Goal: Contribute content: Contribute content

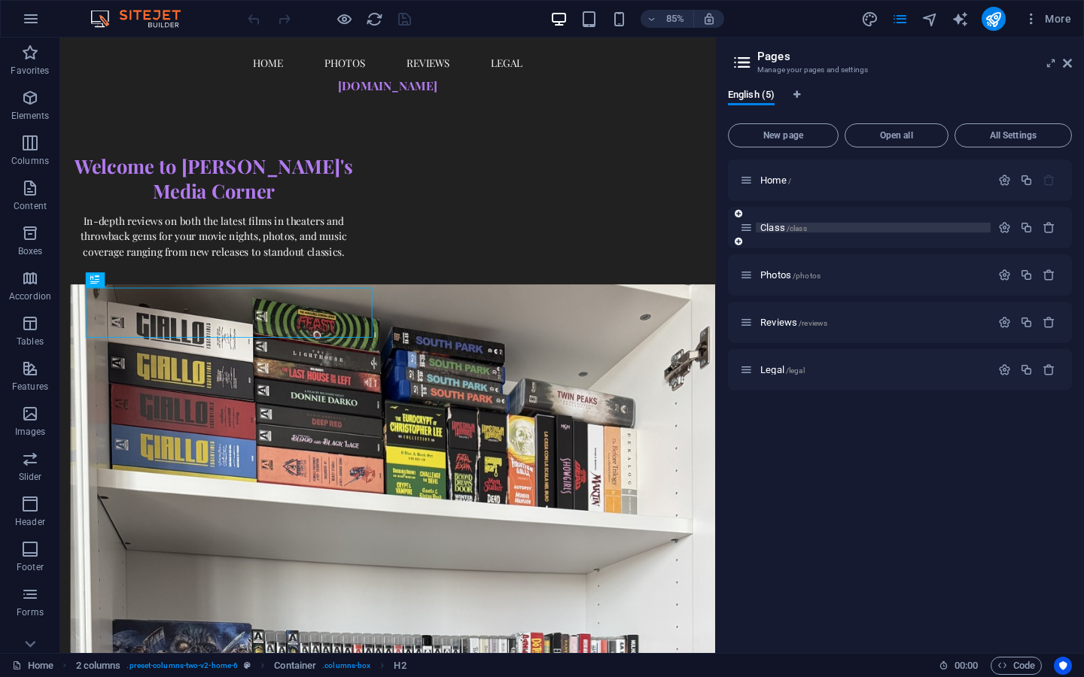
click at [778, 230] on span "Class /class" at bounding box center [783, 227] width 47 height 11
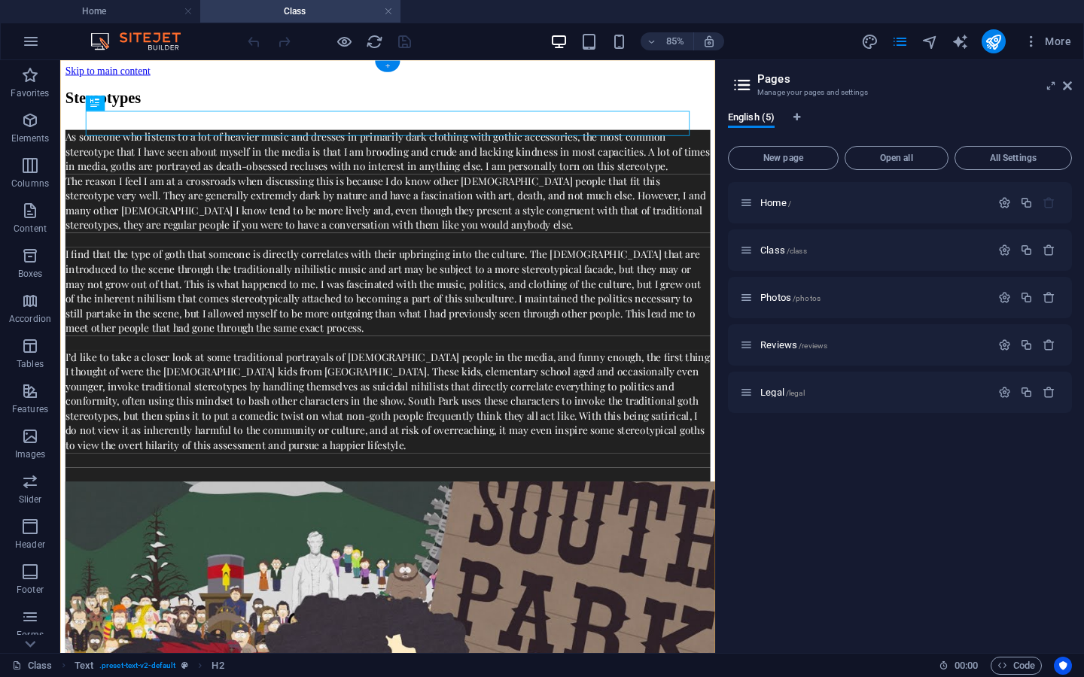
click at [388, 68] on div "+" at bounding box center [387, 66] width 25 height 11
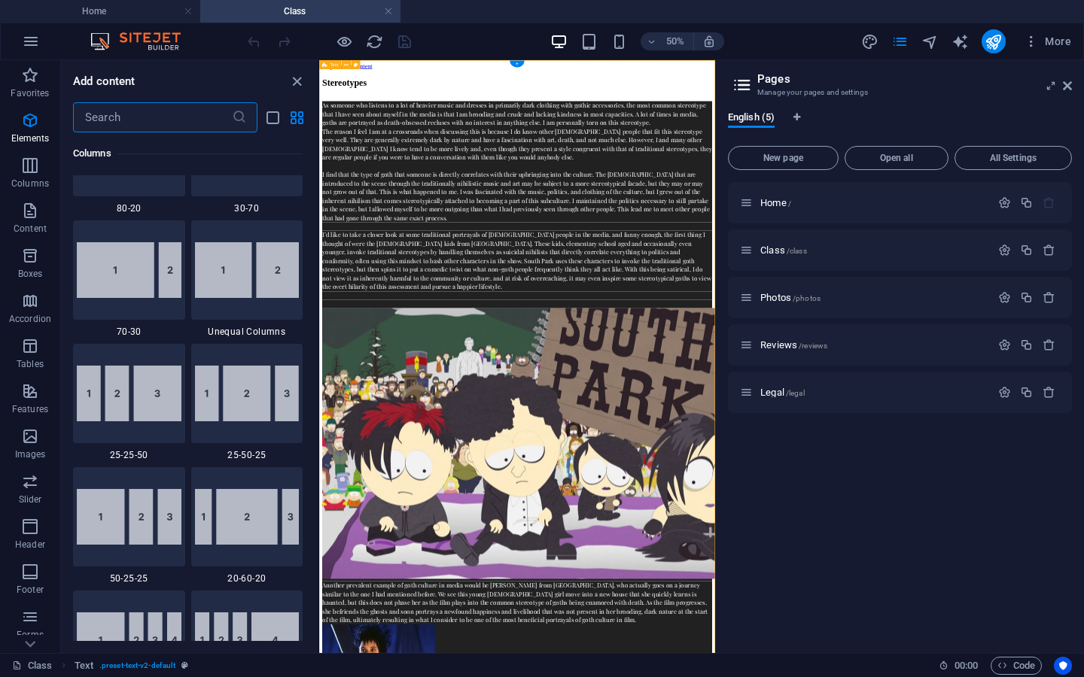
scroll to position [2634, 0]
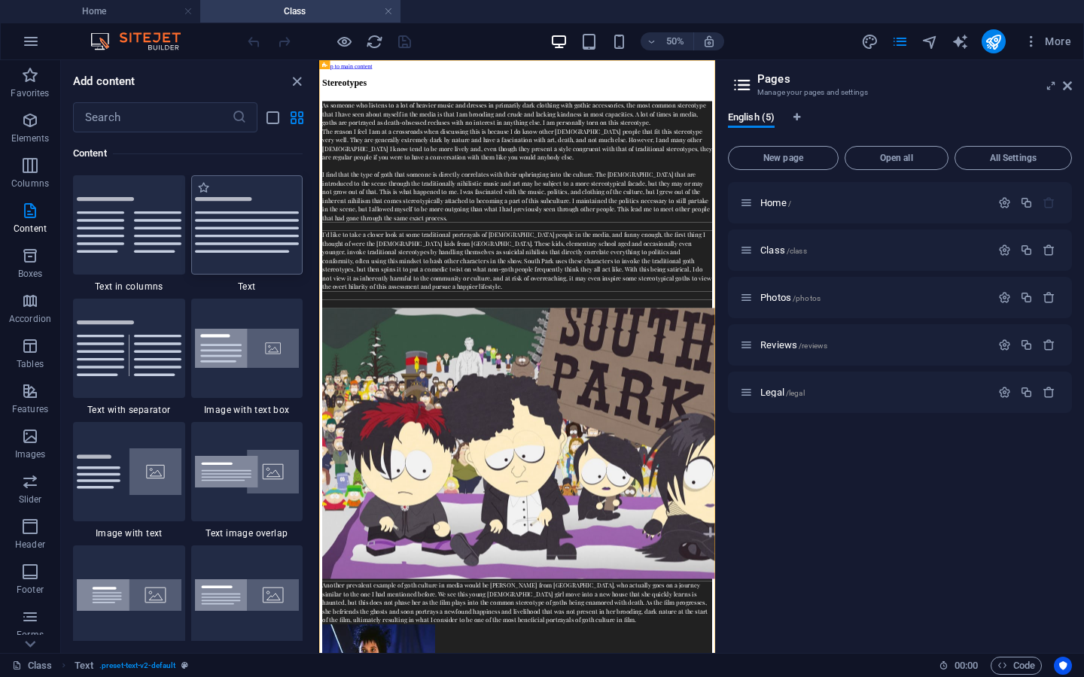
click at [242, 244] on img at bounding box center [247, 225] width 105 height 56
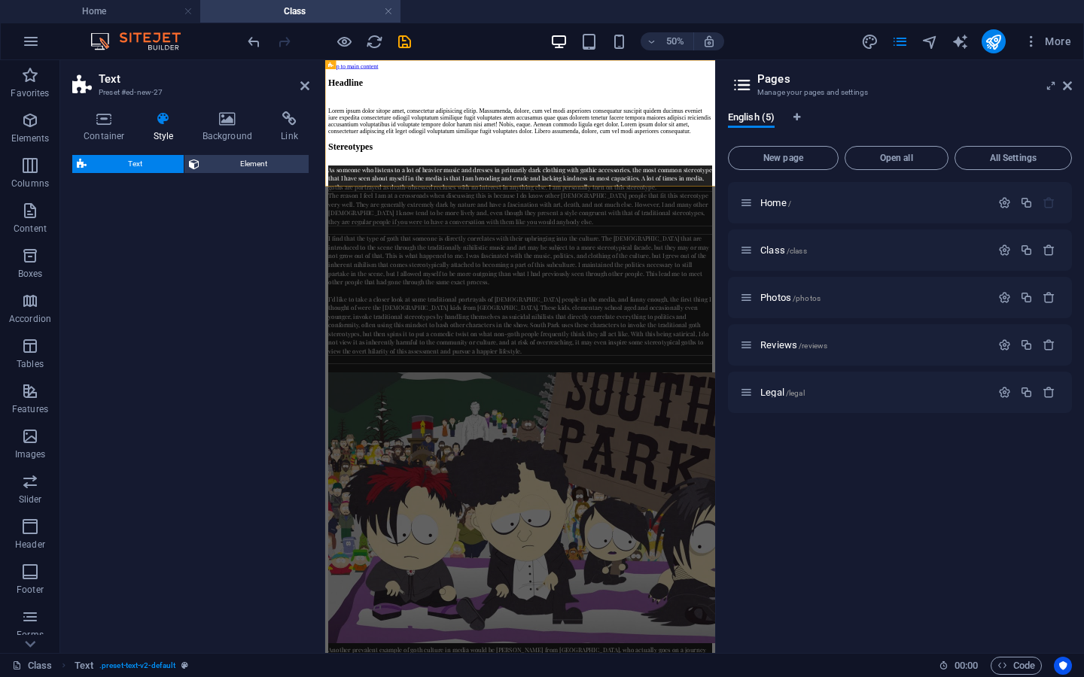
select select "preset-text-v2-default"
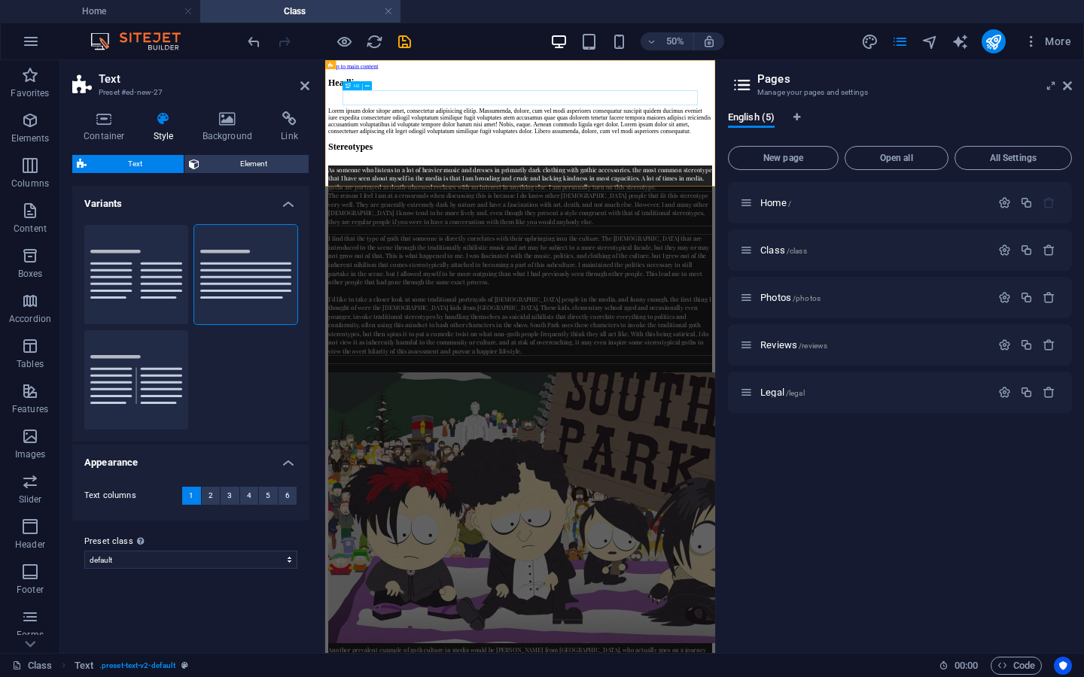
click at [718, 115] on div "Headline" at bounding box center [715, 105] width 768 height 20
click at [718, 115] on h2 "Headline" at bounding box center [715, 105] width 768 height 20
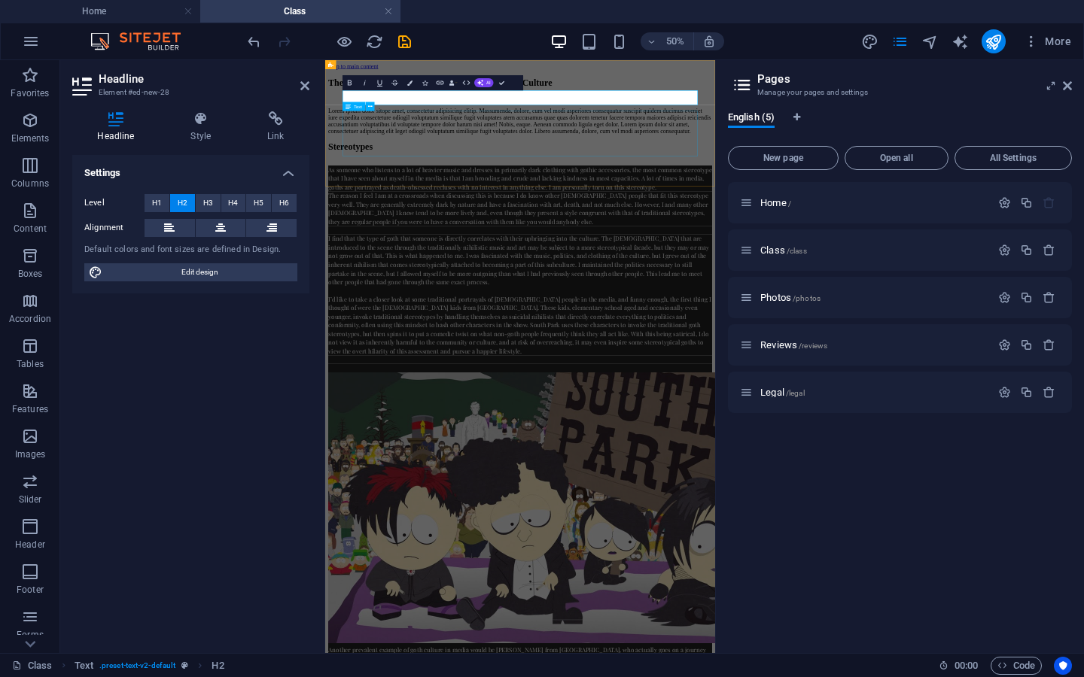
click at [846, 208] on div "Lorem ipsum dolor sitope amet, consectetur adipisicing elitip. Massumenda, dolo…" at bounding box center [715, 181] width 768 height 54
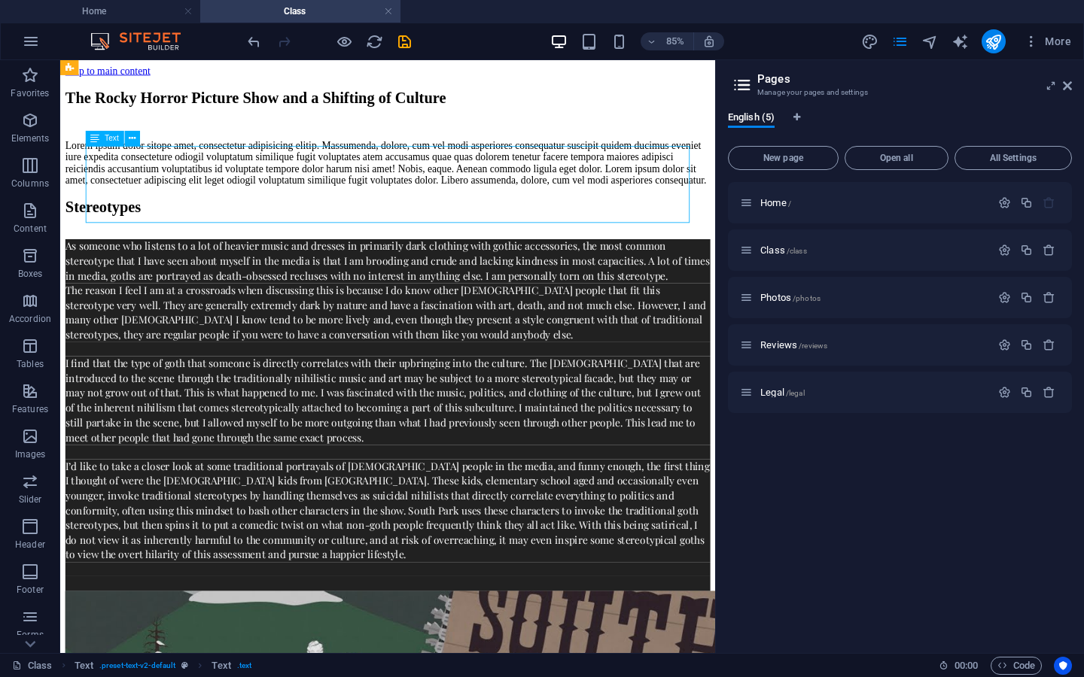
click at [678, 162] on div "Lorem ipsum dolor sitope amet, consectetur adipisicing elitip. Massumenda, dolo…" at bounding box center [445, 181] width 759 height 54
click at [617, 208] on div "Lorem ipsum dolor sitope amet, consectetur adipisicing elitip. Massumenda, dolo…" at bounding box center [445, 181] width 759 height 54
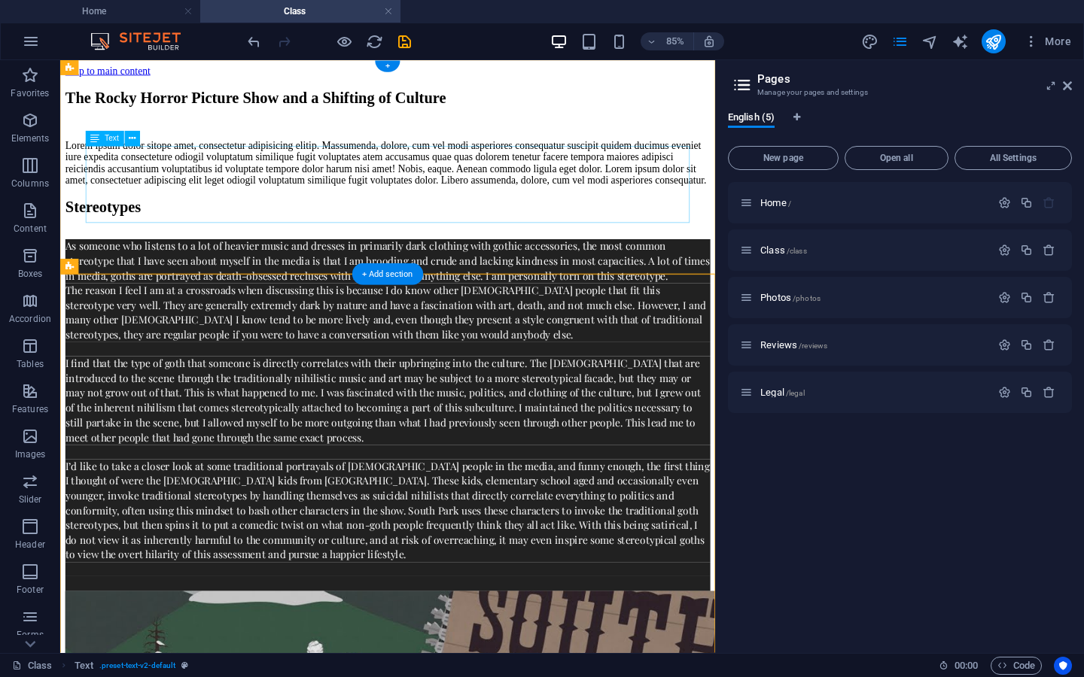
click at [595, 181] on div "Lorem ipsum dolor sitope amet, consectetur adipisicing elitip. Massumenda, dolo…" at bounding box center [445, 181] width 759 height 54
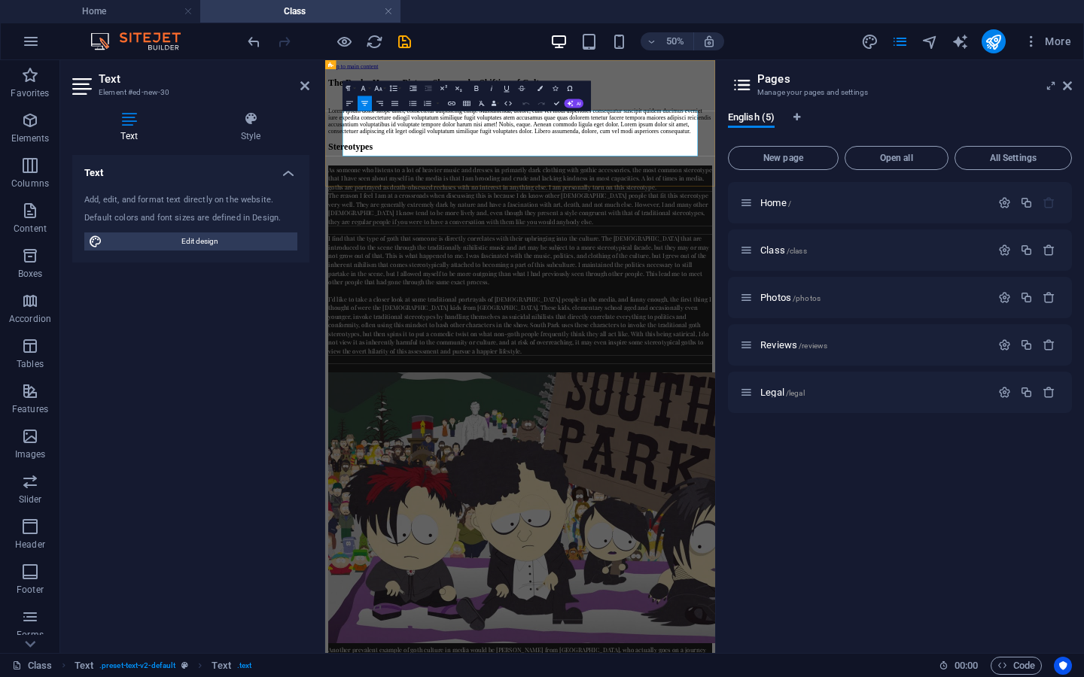
click at [750, 208] on p "Lorem ipsum dolor sitope amet, consectetur adipisicing elitip. Massumenda, dolo…" at bounding box center [715, 181] width 768 height 54
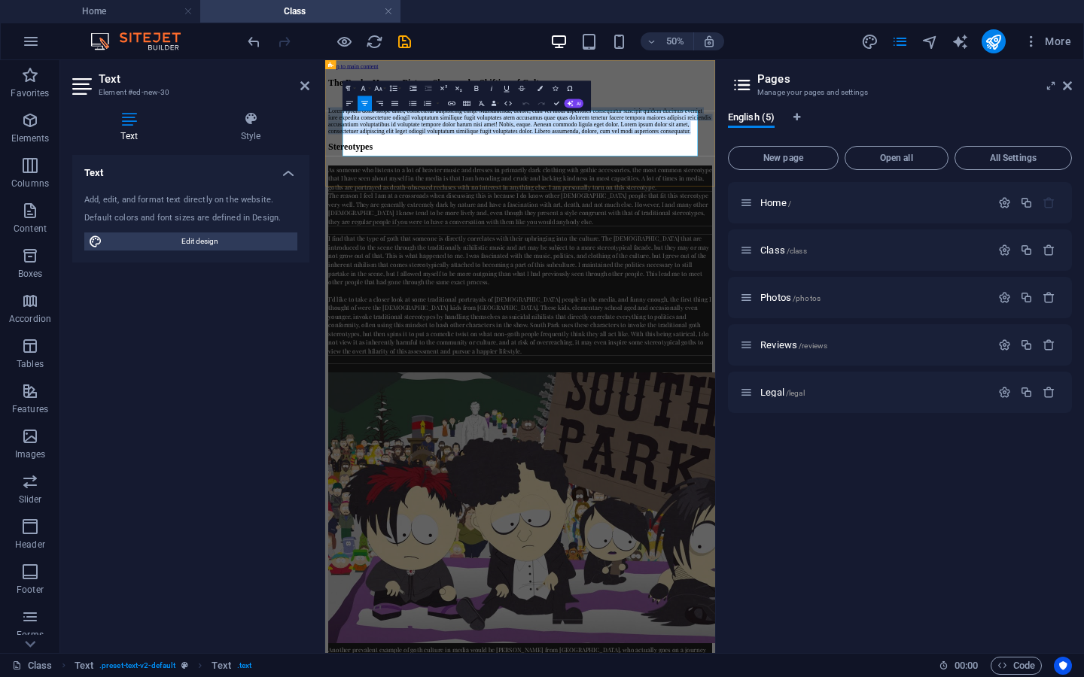
click at [750, 208] on p "Lorem ipsum dolor sitope amet, consectetur adipisicing elitip. Massumenda, dolo…" at bounding box center [715, 181] width 768 height 54
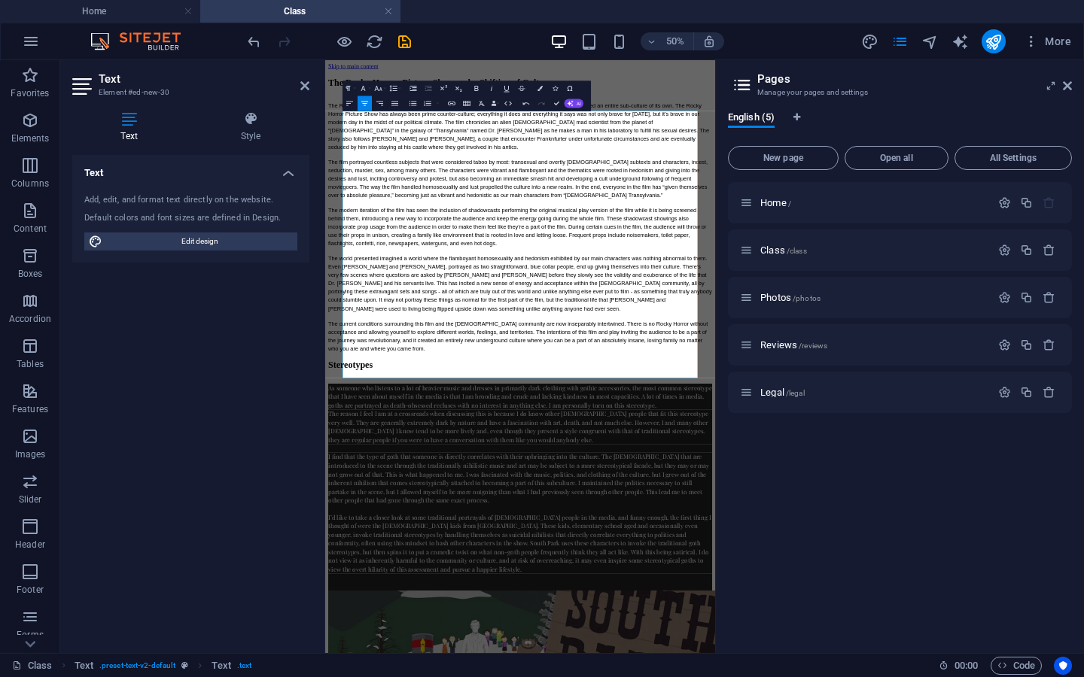
click at [1072, 88] on aside "Pages Manage your pages and settings English (5) New page Open all All Settings…" at bounding box center [899, 356] width 369 height 593
click at [1068, 87] on icon at bounding box center [1067, 86] width 9 height 12
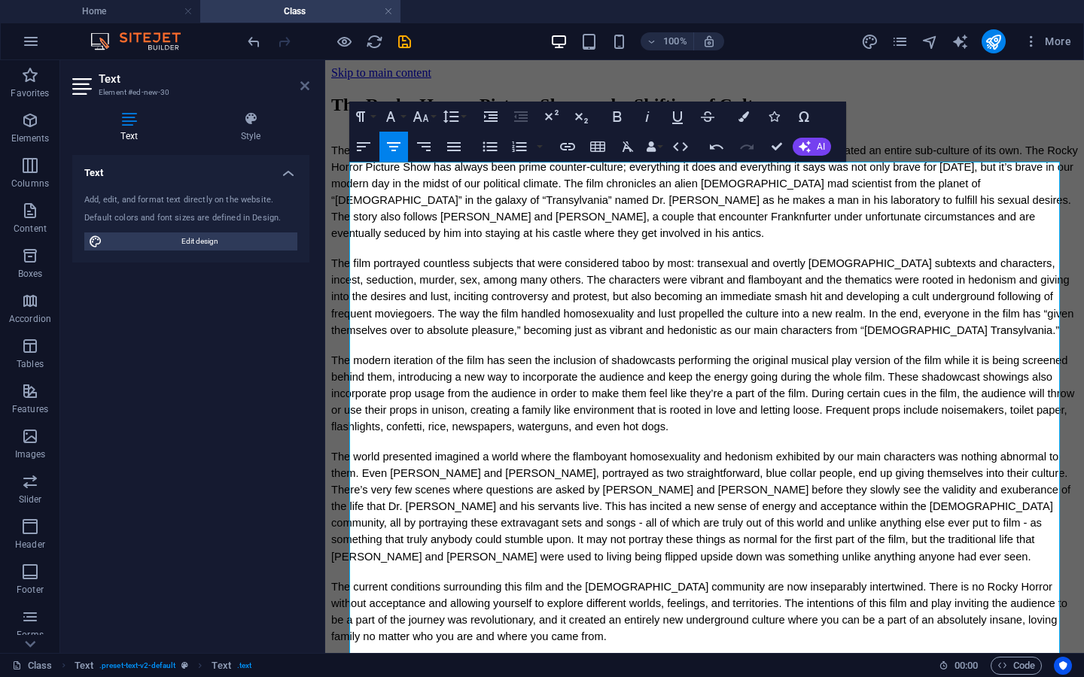
click at [303, 82] on icon at bounding box center [304, 86] width 9 height 12
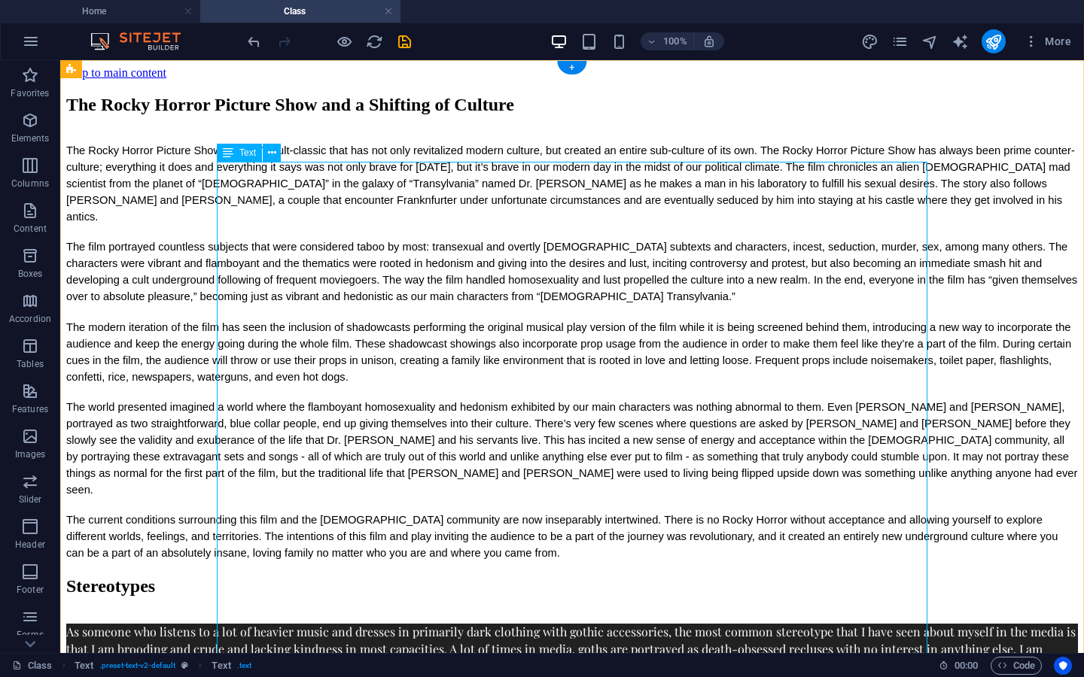
click at [372, 234] on div "The Rocky Horror Picture Show is a 1975 cult-classic that has not only revitali…" at bounding box center [572, 352] width 1012 height 420
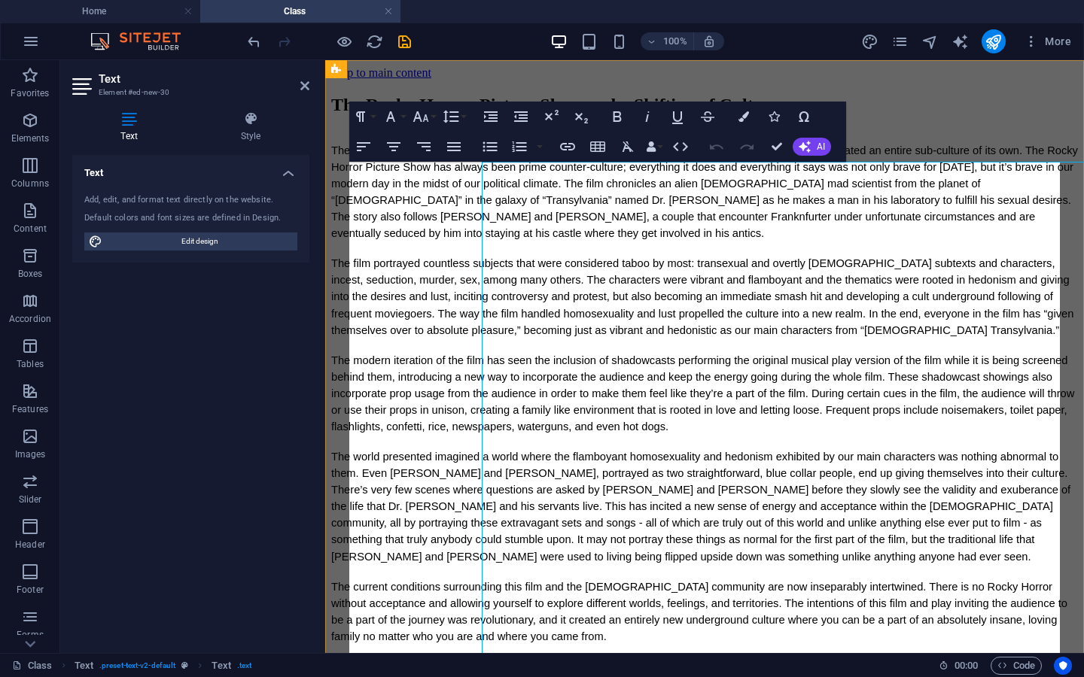
click at [372, 234] on span "The Rocky Horror Picture Show is a 1975 cult-classic that has not only revitali…" at bounding box center [706, 192] width 750 height 95
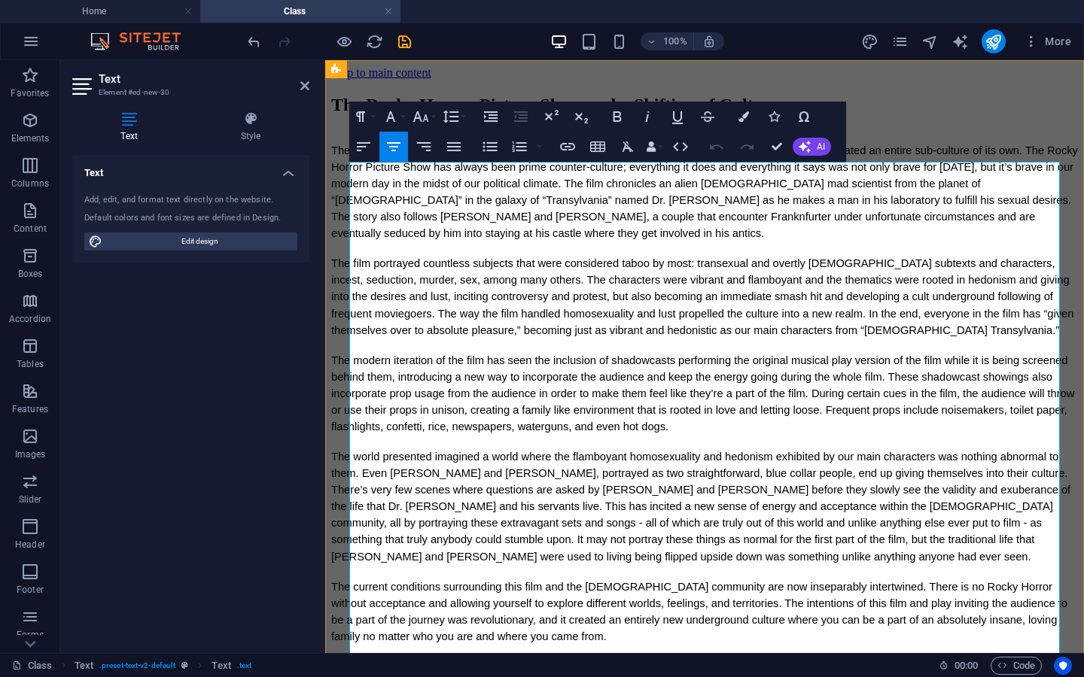
click at [390, 234] on span "The Rocky Horror Picture Show is a 1975 cult-classic that has not only revitali…" at bounding box center [706, 192] width 750 height 95
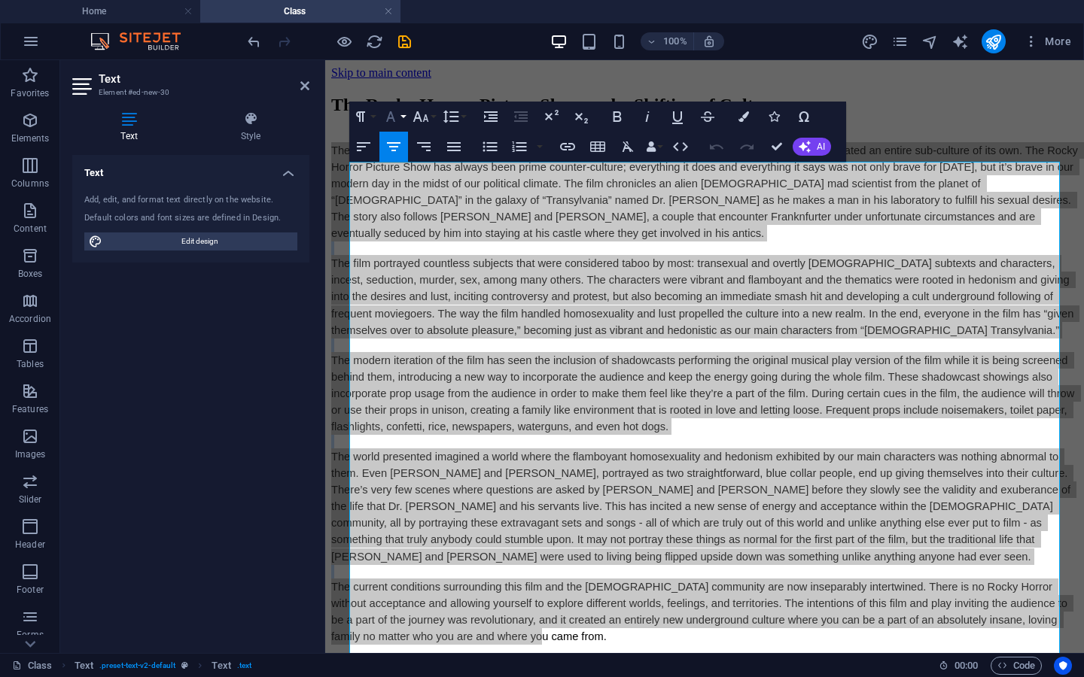
click at [403, 113] on button "Font Family" at bounding box center [393, 117] width 29 height 30
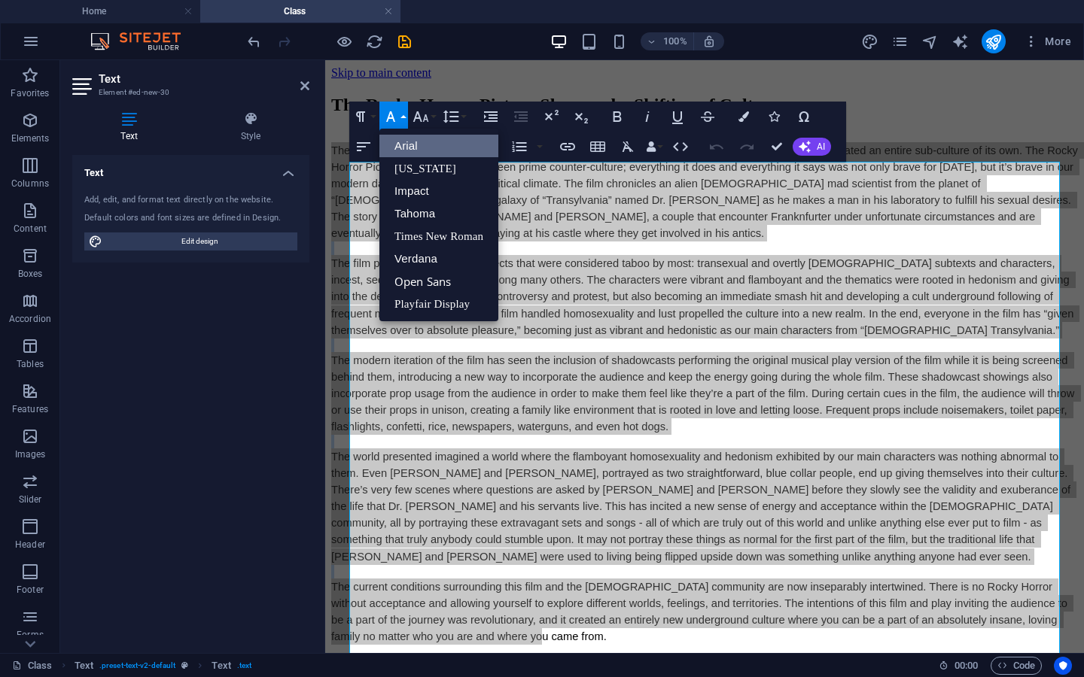
scroll to position [0, 0]
click at [434, 114] on button "Font Size" at bounding box center [423, 117] width 29 height 30
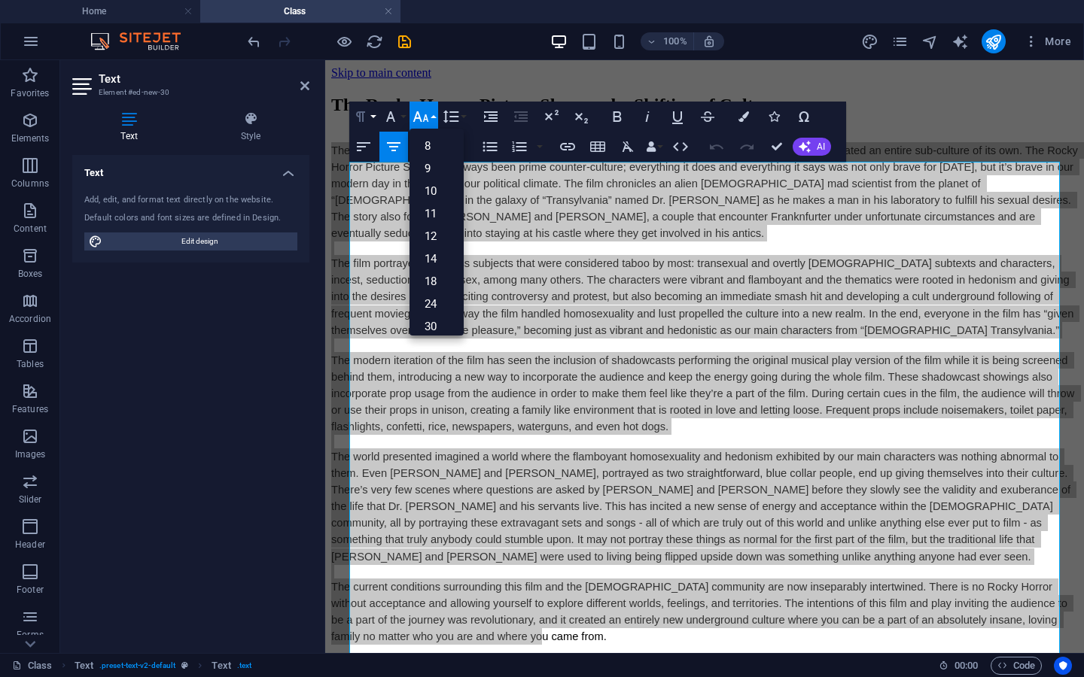
click at [373, 114] on button "Paragraph Format" at bounding box center [363, 117] width 29 height 30
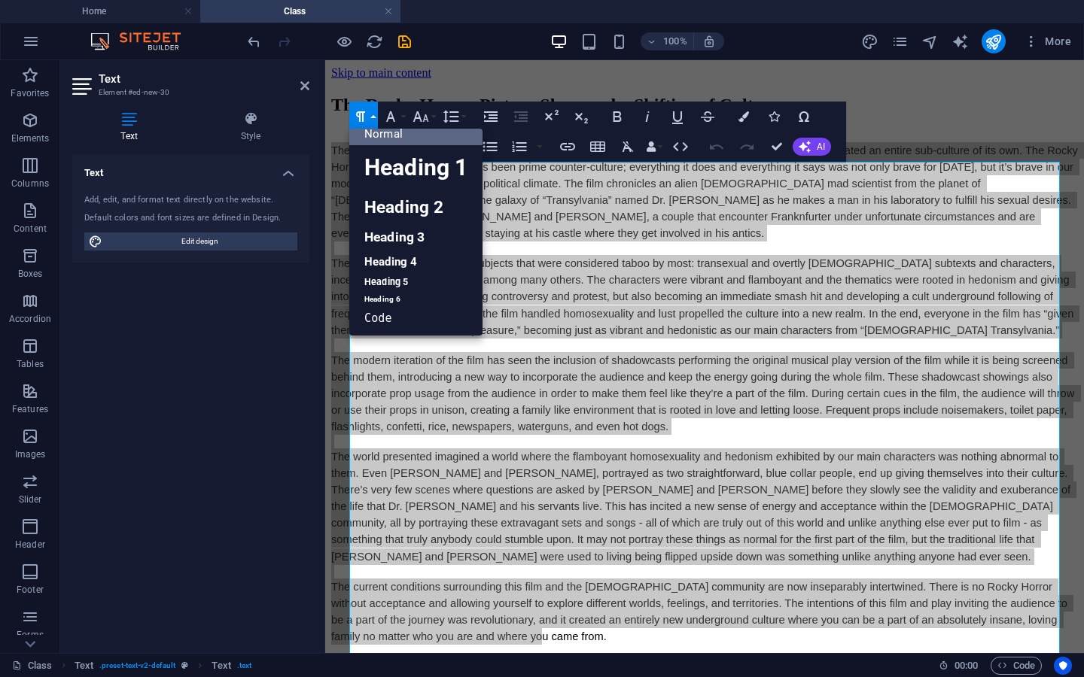
scroll to position [12, 0]
click at [749, 114] on button "Colors" at bounding box center [743, 117] width 29 height 30
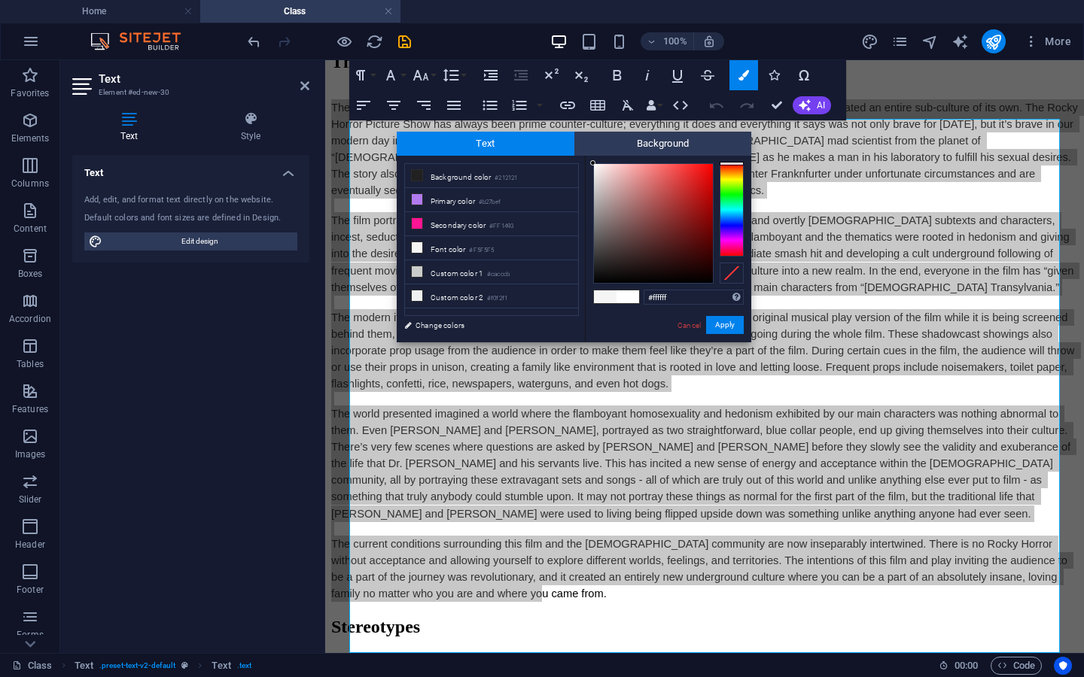
drag, startPoint x: 605, startPoint y: 170, endPoint x: 567, endPoint y: 151, distance: 42.8
click at [567, 151] on div "Text Background less Background color #212121 Primary color #b27bef Secondary c…" at bounding box center [574, 237] width 355 height 211
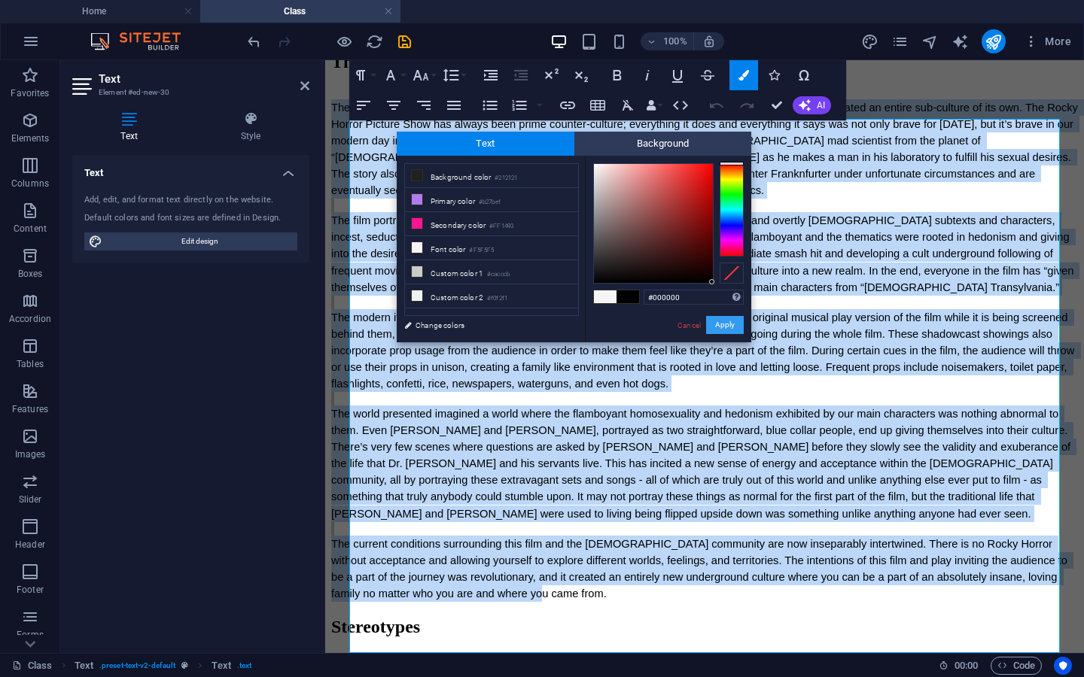
click at [720, 326] on button "Apply" at bounding box center [725, 325] width 38 height 18
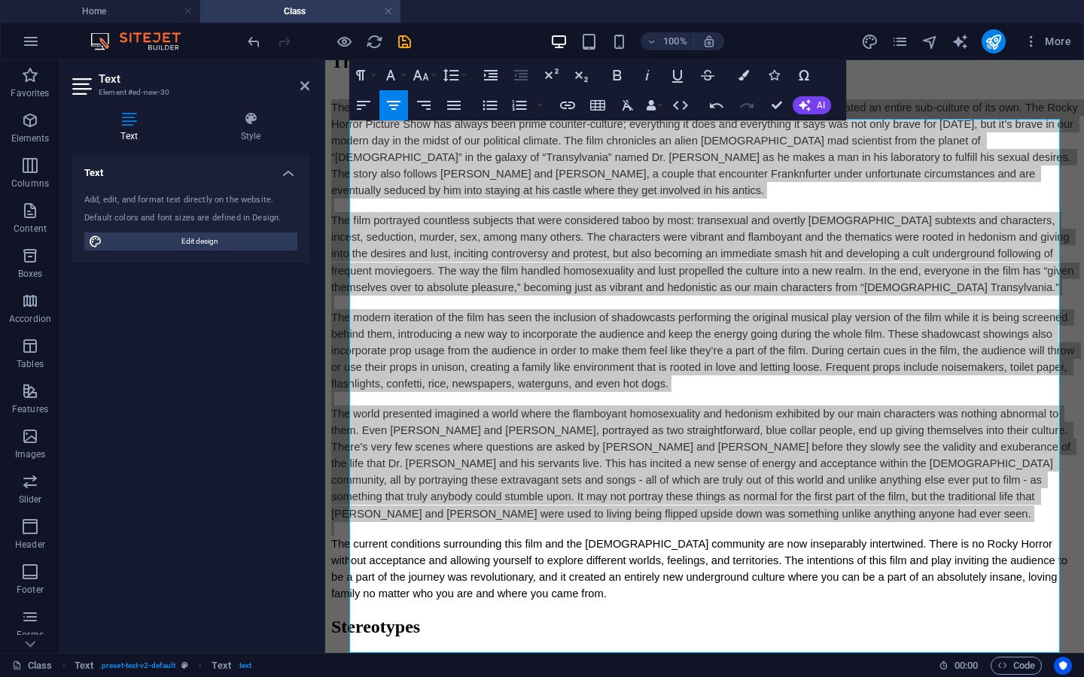
click at [720, 326] on div "Drag here to replace the existing content. Press “Ctrl” if you want to create a…" at bounding box center [704, 356] width 759 height 593
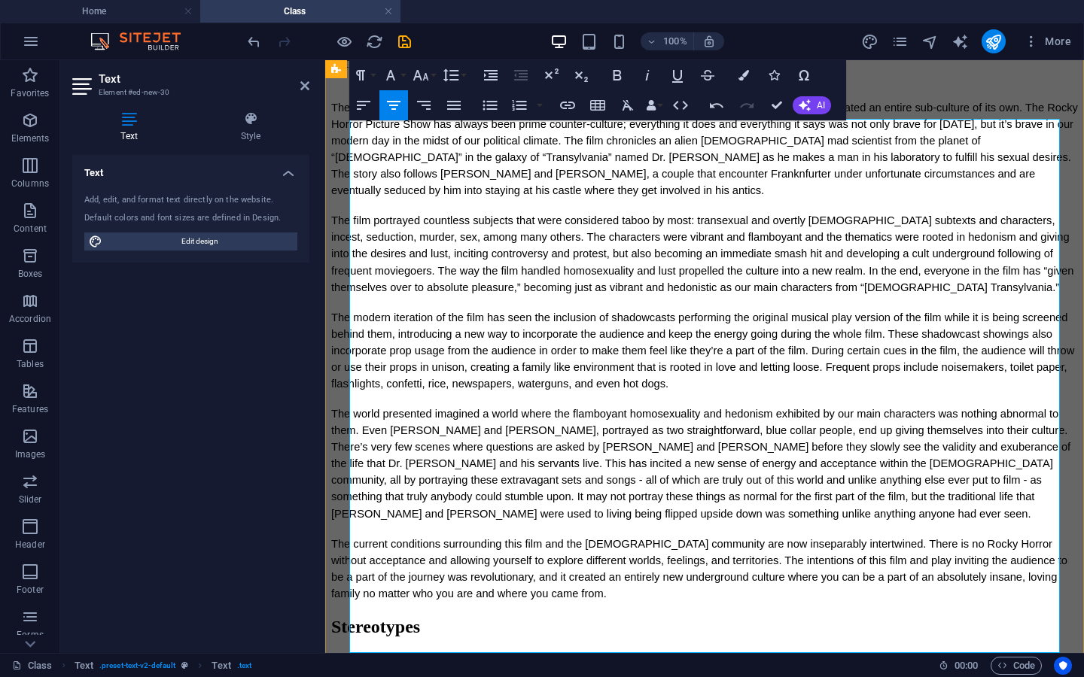
click at [501, 342] on div "The Rocky Horror Picture Show is a 1975 cult-classic that has not only revitali…" at bounding box center [704, 350] width 747 height 503
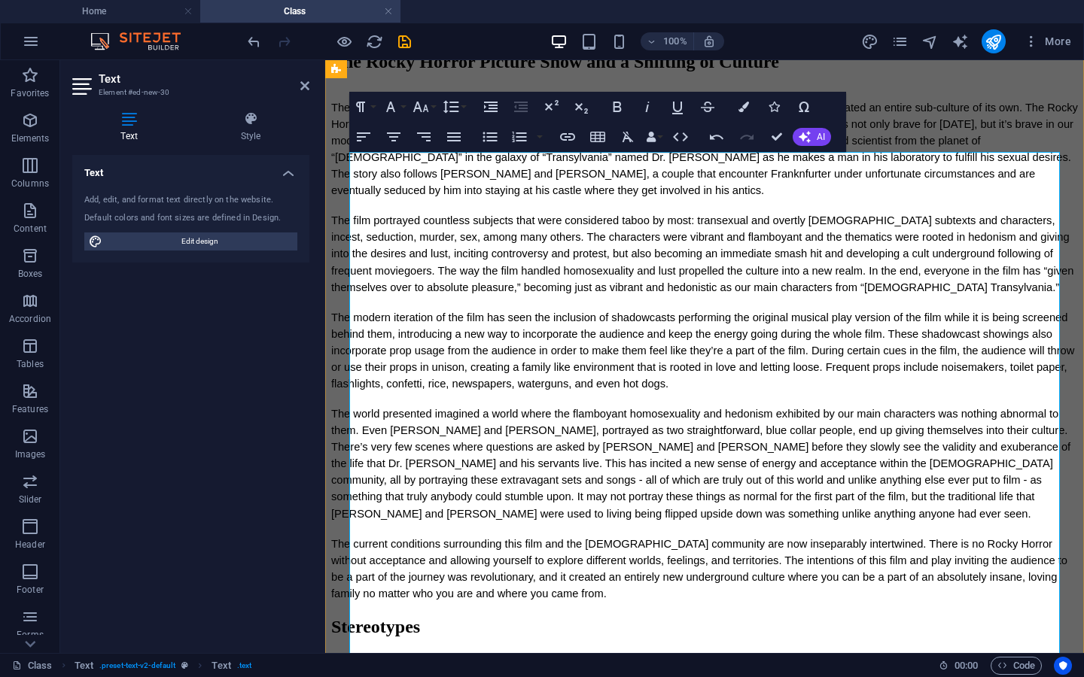
scroll to position [0, 0]
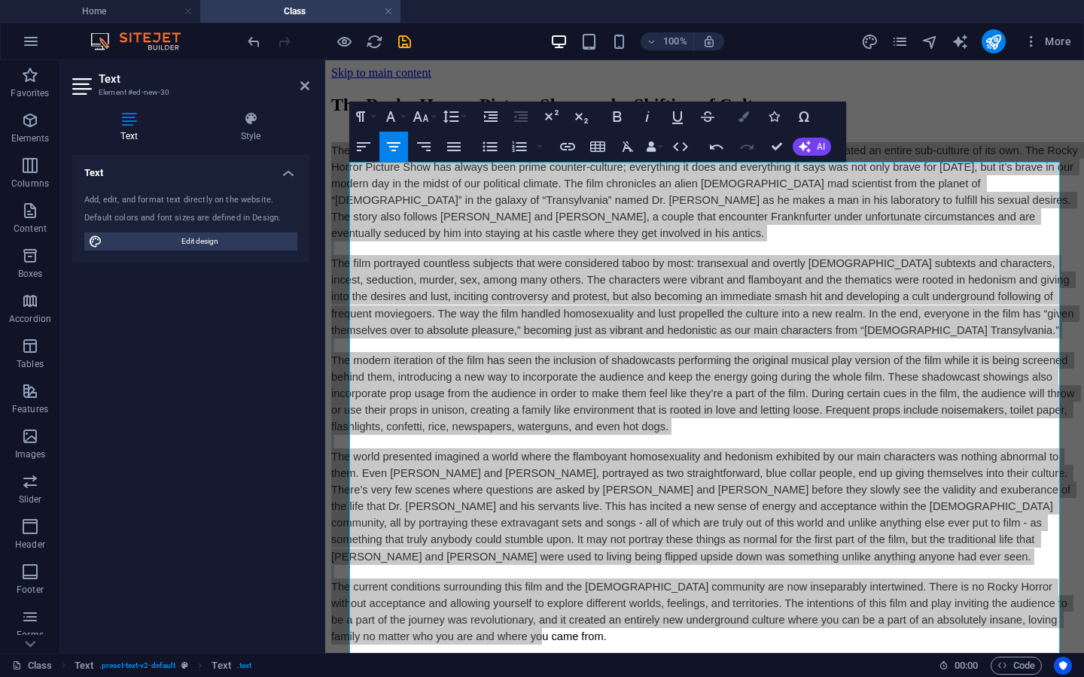
click at [747, 111] on icon "button" at bounding box center [743, 116] width 11 height 11
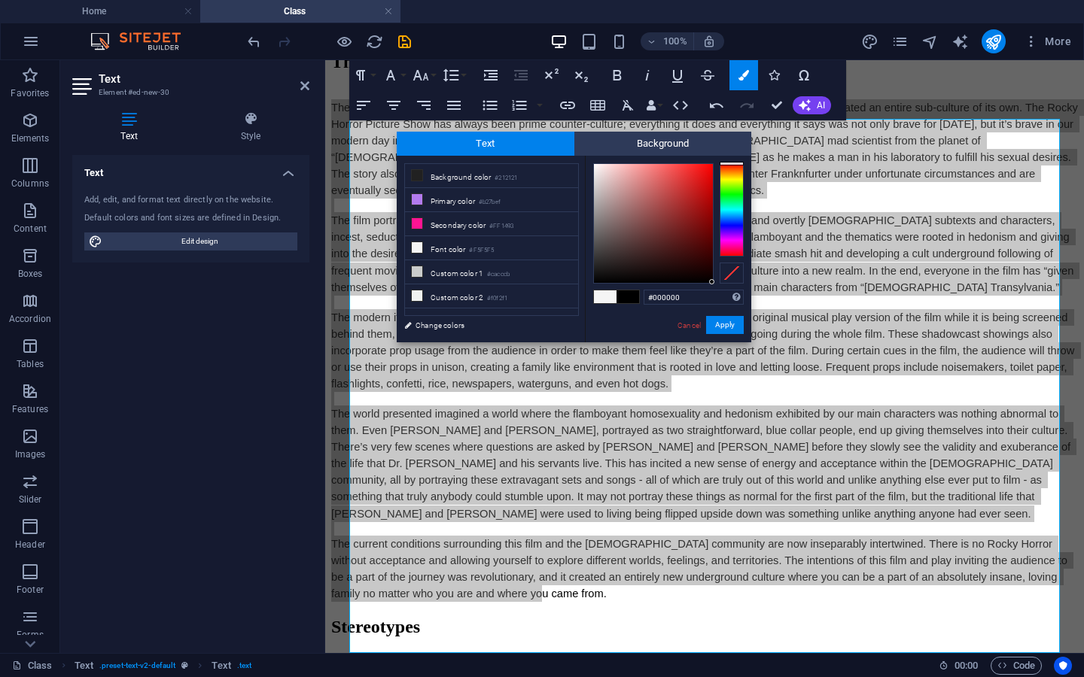
click at [607, 294] on span at bounding box center [605, 297] width 23 height 13
type input "#f5f5f5"
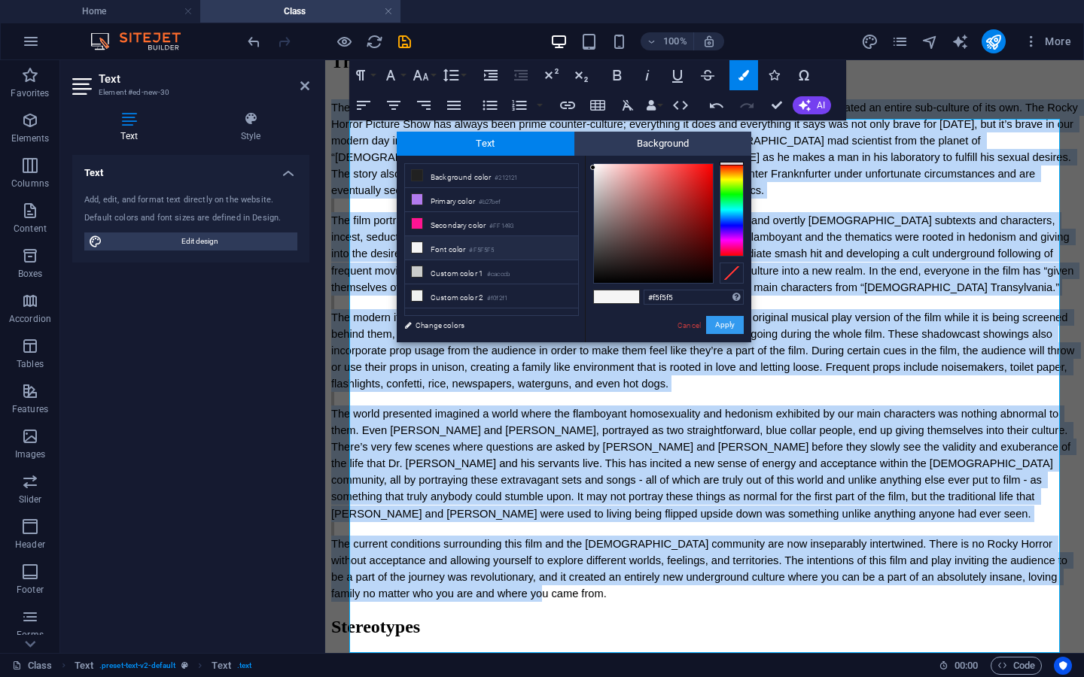
click at [730, 322] on button "Apply" at bounding box center [725, 325] width 38 height 18
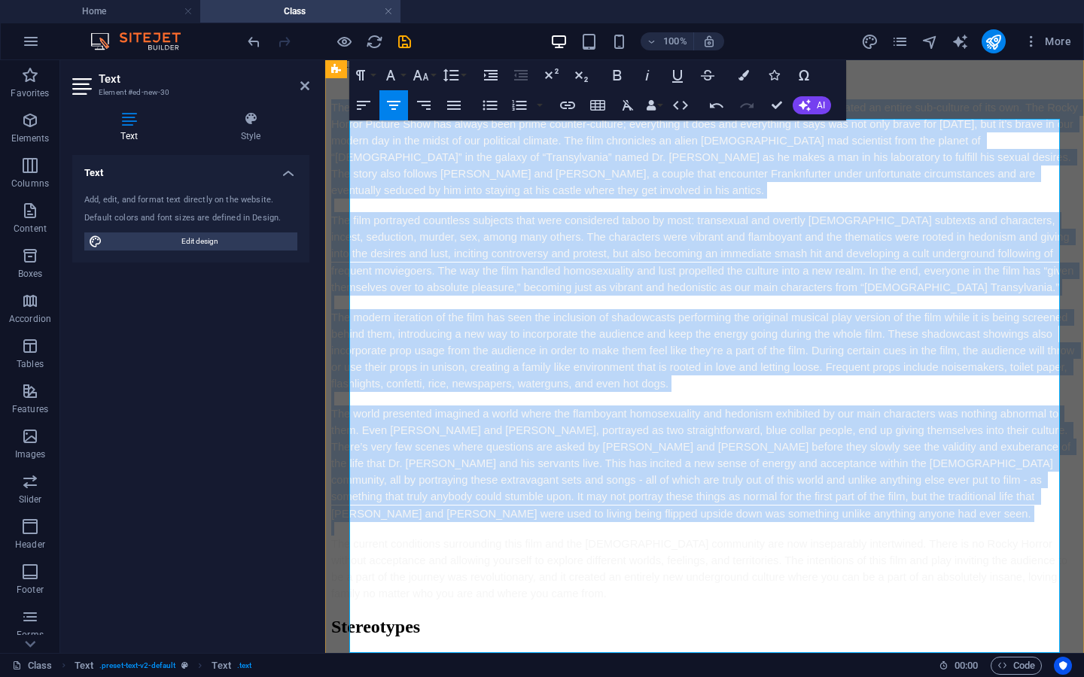
click at [700, 295] on p "The film portrayed countless subjects that were considered taboo by most: trans…" at bounding box center [704, 253] width 747 height 83
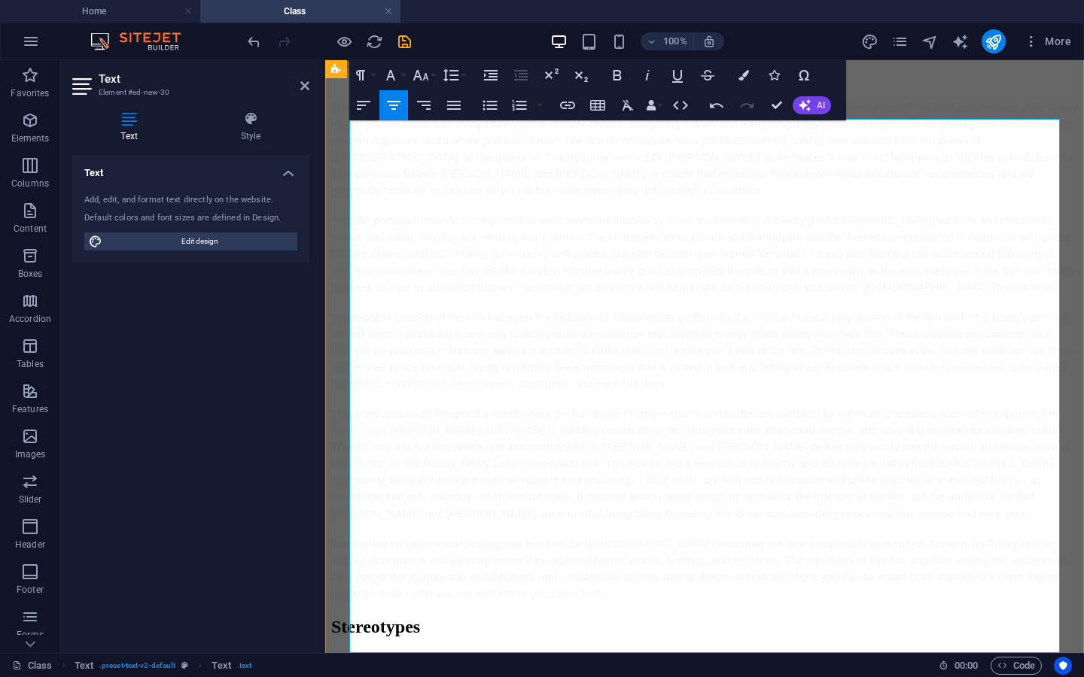
scroll to position [0, 0]
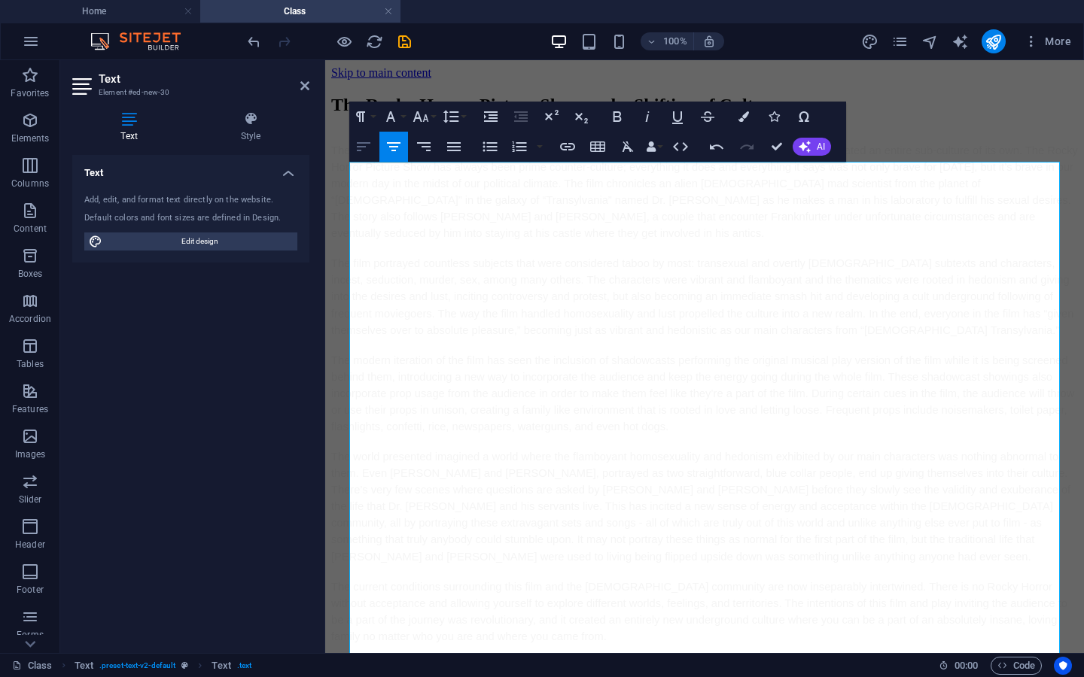
click at [361, 132] on button "Align Left" at bounding box center [363, 147] width 29 height 30
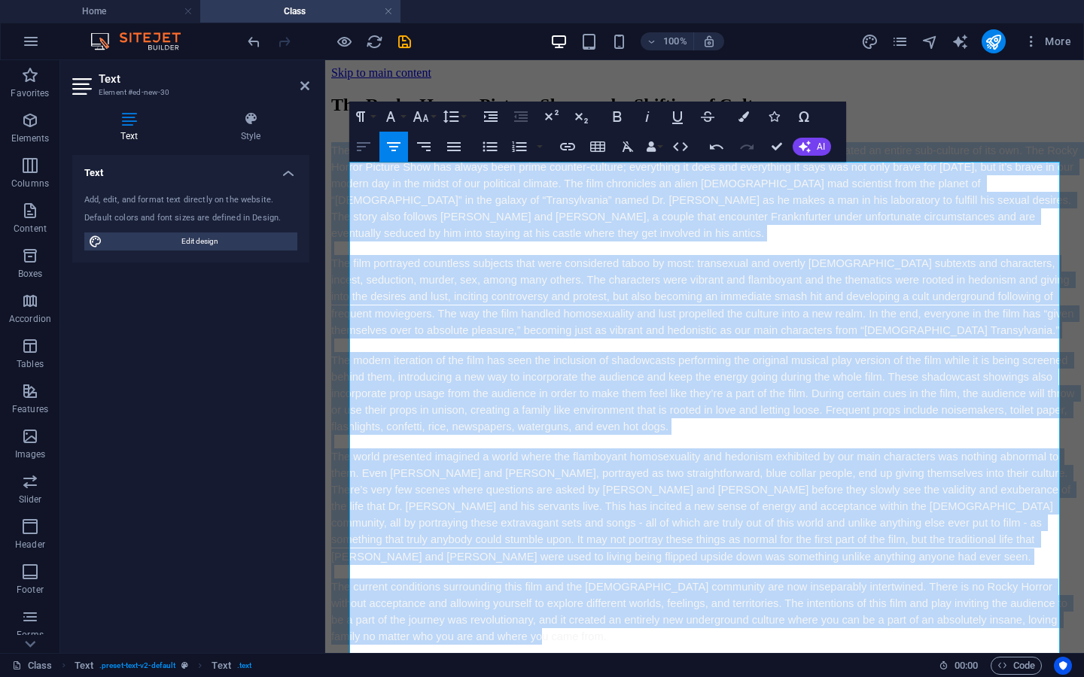
click at [369, 148] on icon "button" at bounding box center [364, 147] width 18 height 18
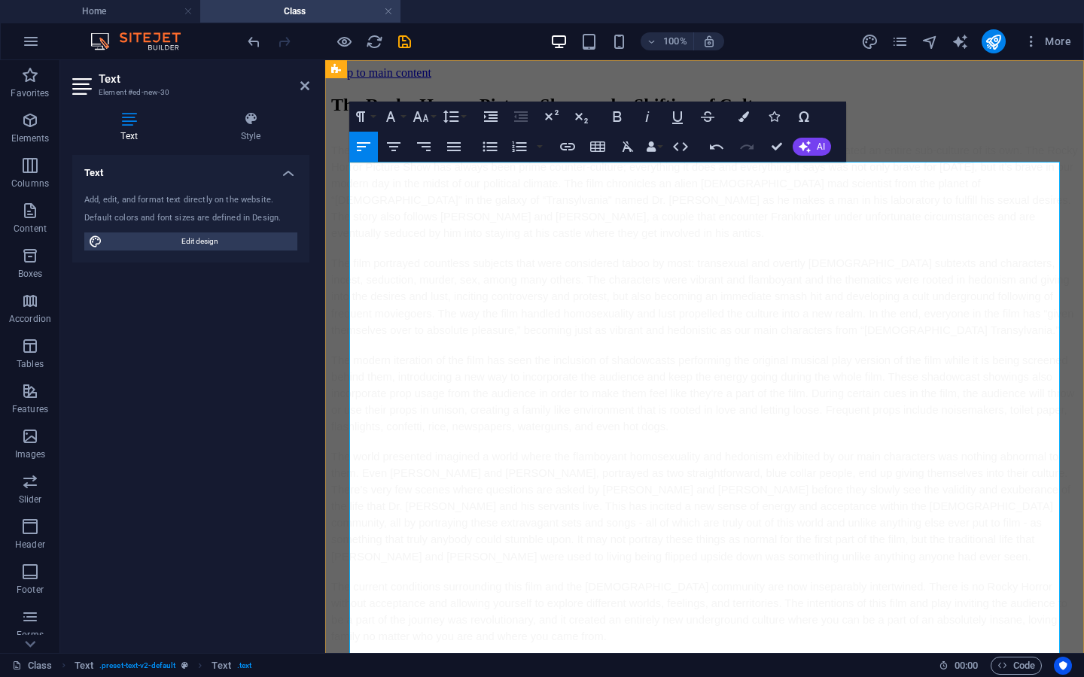
click at [437, 236] on span "The Rocky Horror Picture Show is a 1975 cult-classic that has not only revitali…" at bounding box center [706, 192] width 750 height 95
click at [585, 95] on div "The Rocky Horror Picture Show and a Shifting of Culture The Rocky Horror Pictur…" at bounding box center [704, 370] width 747 height 550
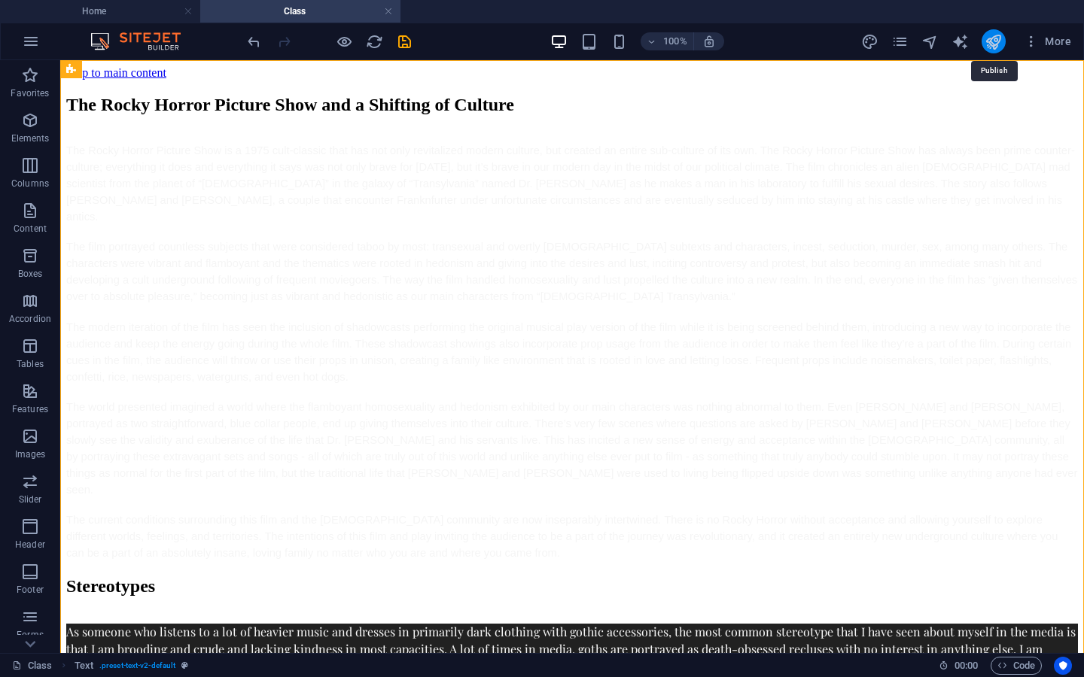
click at [993, 41] on icon "publish" at bounding box center [993, 41] width 17 height 17
